Goal: Transaction & Acquisition: Book appointment/travel/reservation

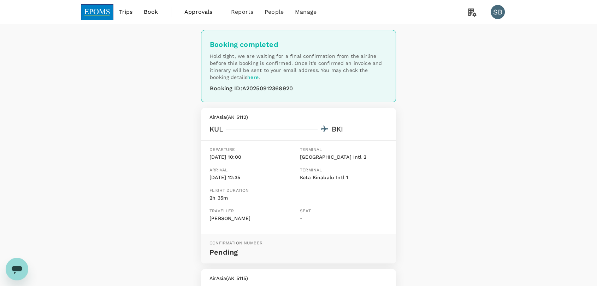
click at [96, 11] on img at bounding box center [97, 12] width 32 height 16
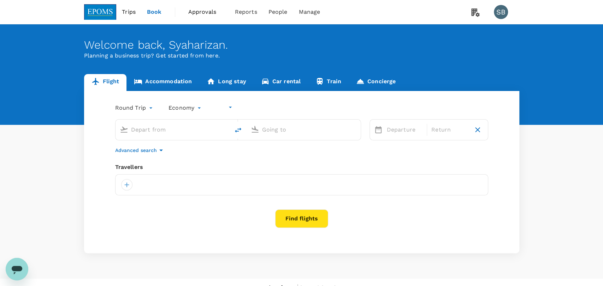
type input "undefined, undefined (any)"
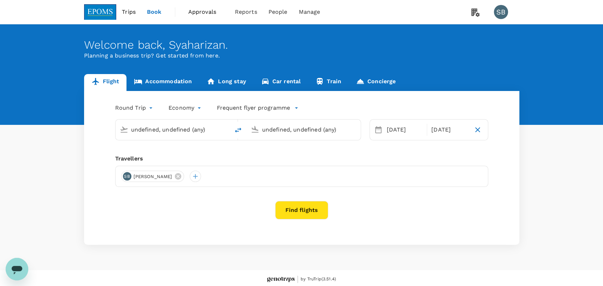
type input "Kuala Lumpur Intl ([GEOGRAPHIC_DATA])"
type input "Kota Kinabalu Intl (BKI)"
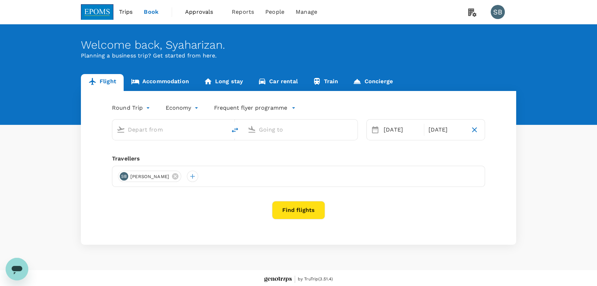
type input "Kuala Lumpur Intl ([GEOGRAPHIC_DATA])"
type input "Kota Kinabalu Intl (BKI)"
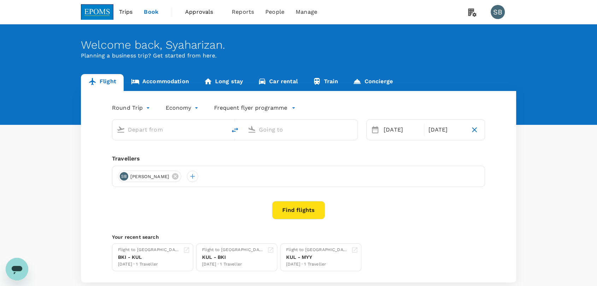
type input "Kuala Lumpur Intl ([GEOGRAPHIC_DATA])"
type input "Kota Kinabalu Intl (BKI)"
